Goal: Transaction & Acquisition: Subscribe to service/newsletter

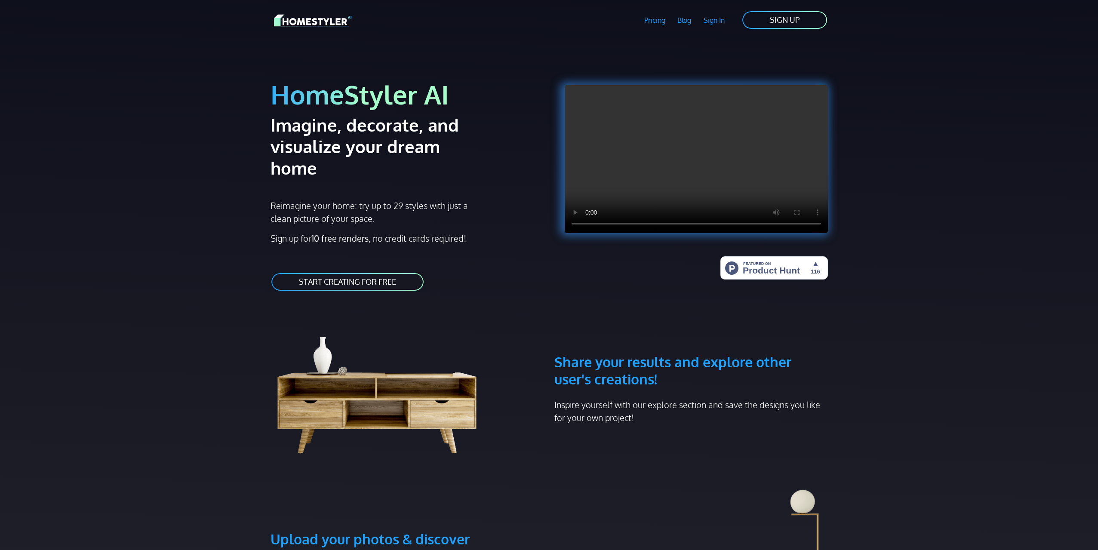
click at [355, 272] on link "START CREATING FOR FREE" at bounding box center [348, 281] width 154 height 19
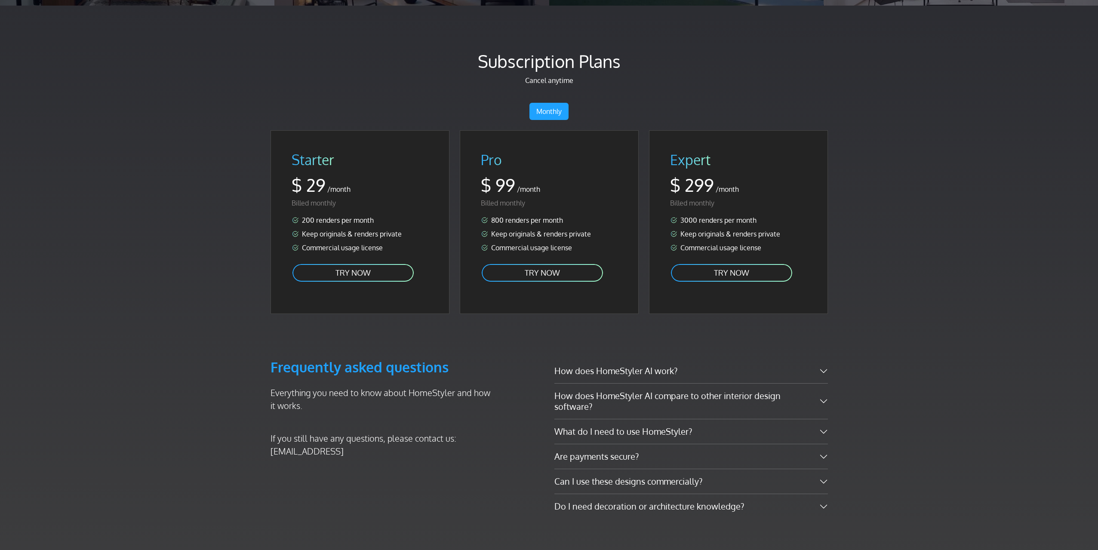
scroll to position [1218, 0]
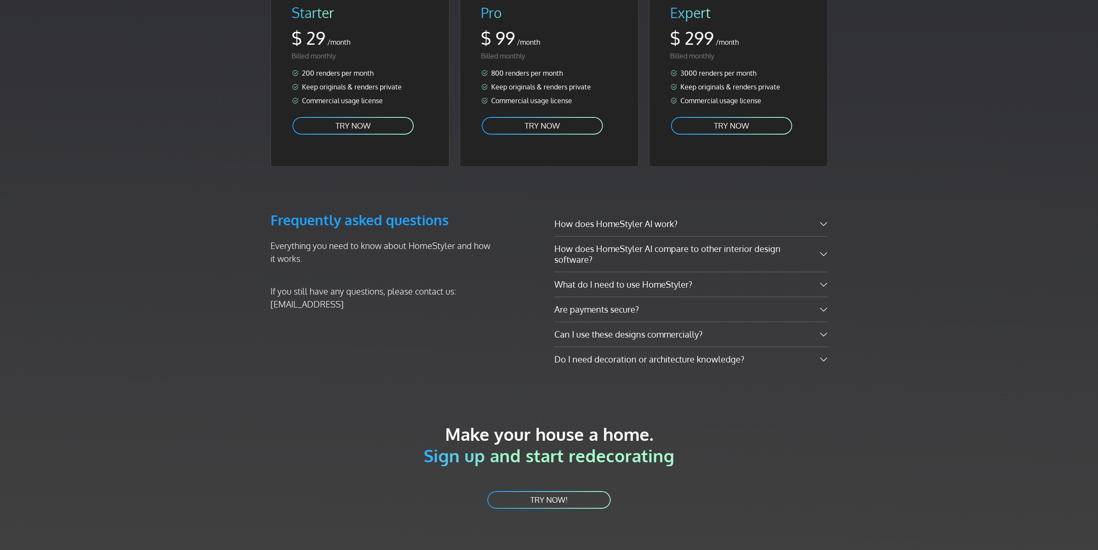
click at [546, 490] on link "TRY NOW!" at bounding box center [548, 499] width 125 height 19
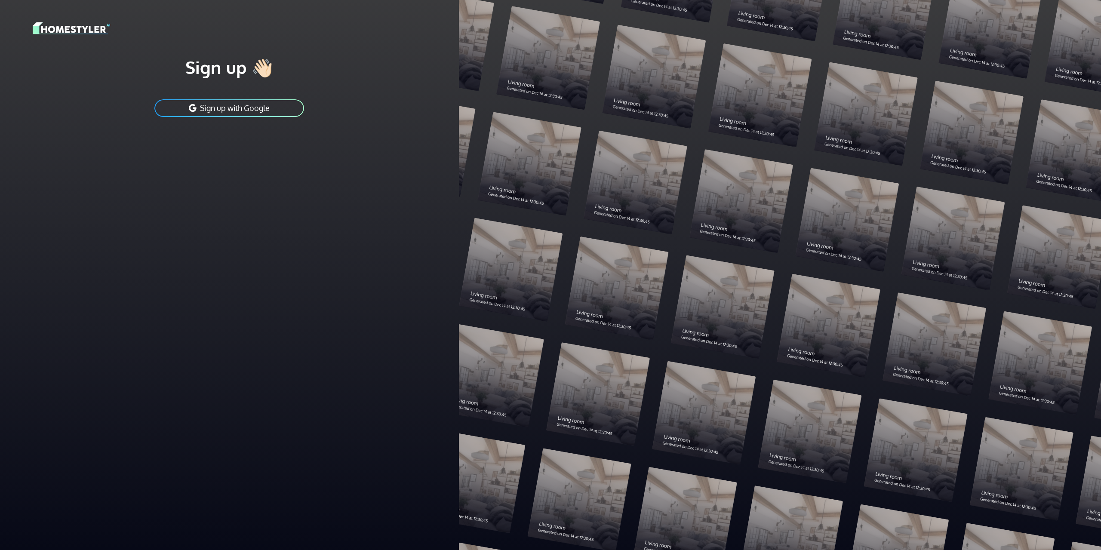
click at [231, 110] on button "Sign up with Google" at bounding box center [229, 107] width 151 height 19
